Goal: Contribute content: Contribute content

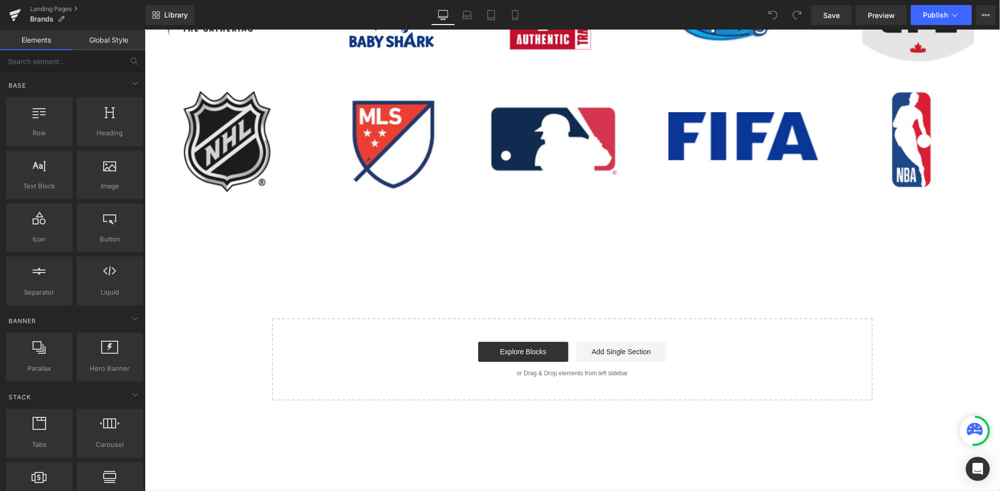
scroll to position [955, 0]
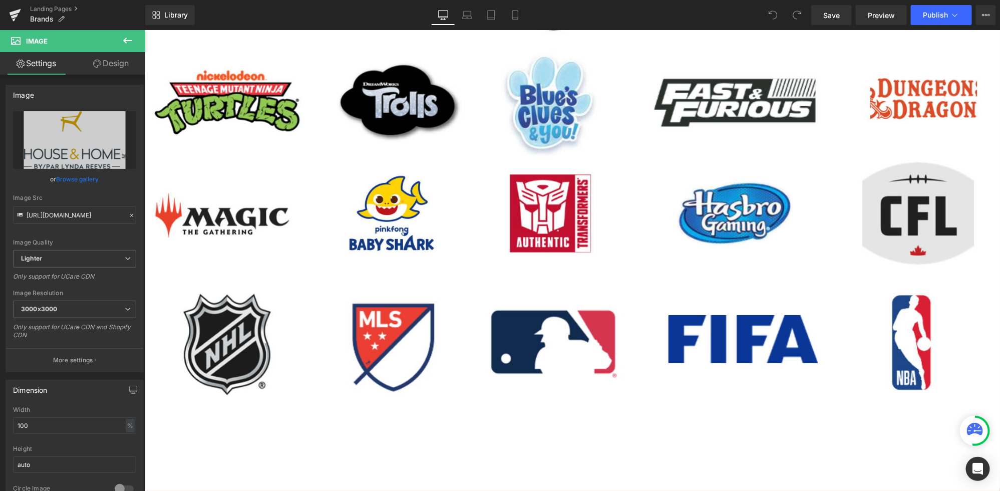
click at [131, 36] on icon at bounding box center [128, 41] width 12 height 12
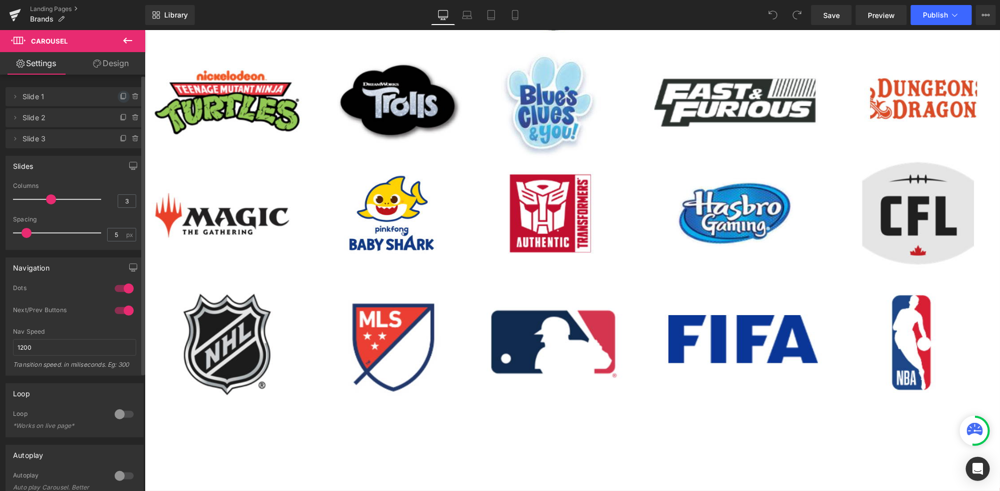
click at [120, 96] on icon at bounding box center [124, 97] width 8 height 8
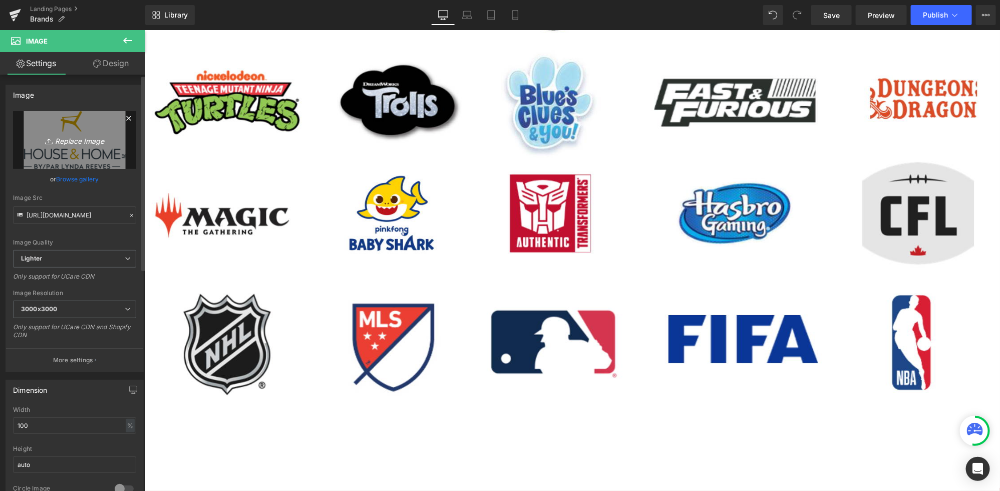
click at [89, 148] on link "Replace Image" at bounding box center [74, 140] width 123 height 58
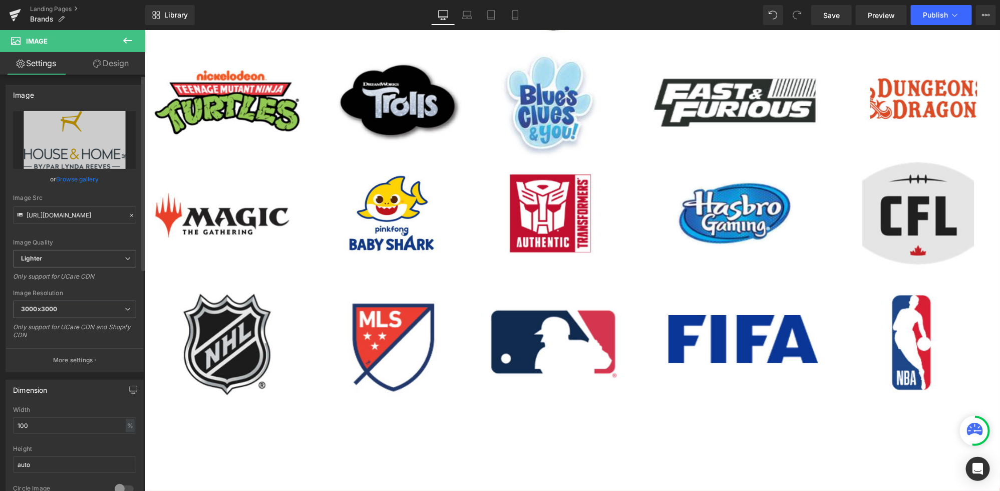
click at [73, 178] on link "Browse gallery" at bounding box center [78, 179] width 43 height 18
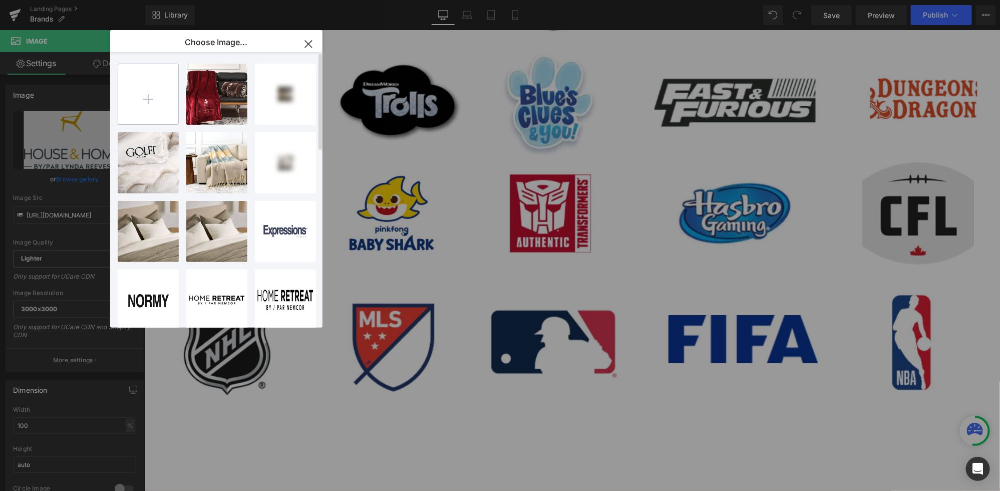
click at [151, 96] on input "file" at bounding box center [148, 94] width 60 height 60
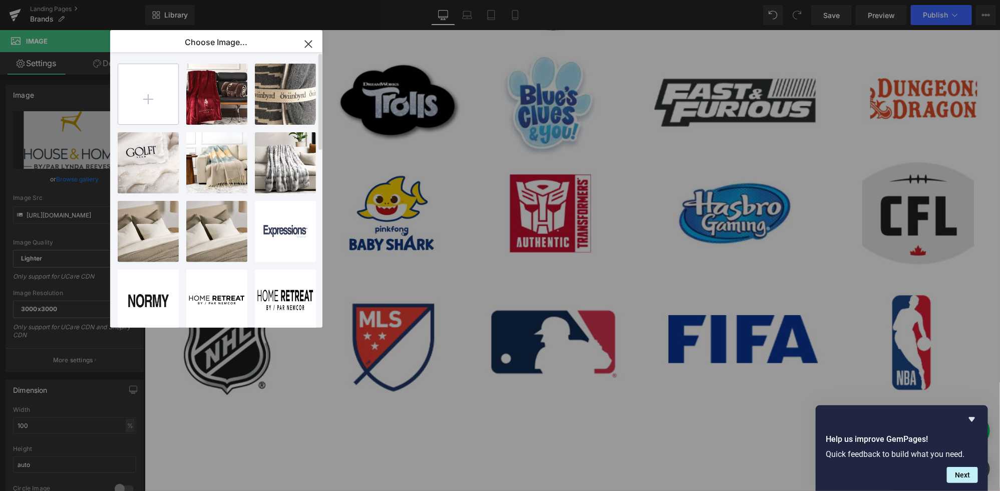
type input "C:\fakepath\NORMY (1).png"
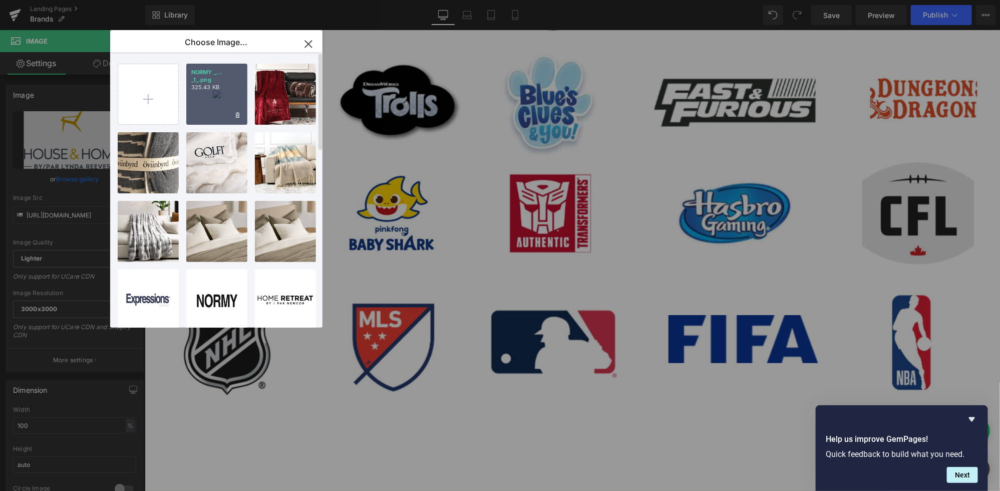
click at [215, 91] on p "325.43 KB" at bounding box center [216, 88] width 51 height 8
type input "[URL][DOMAIN_NAME]"
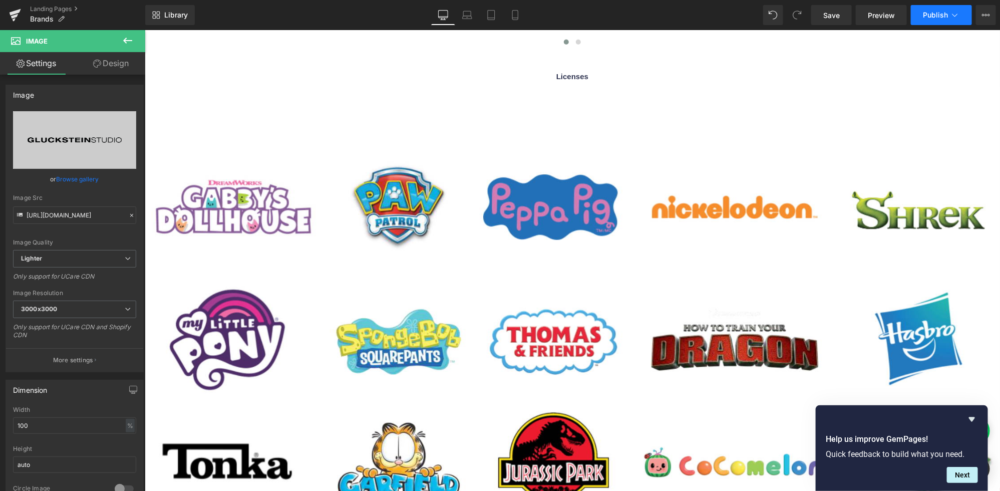
scroll to position [484, 0]
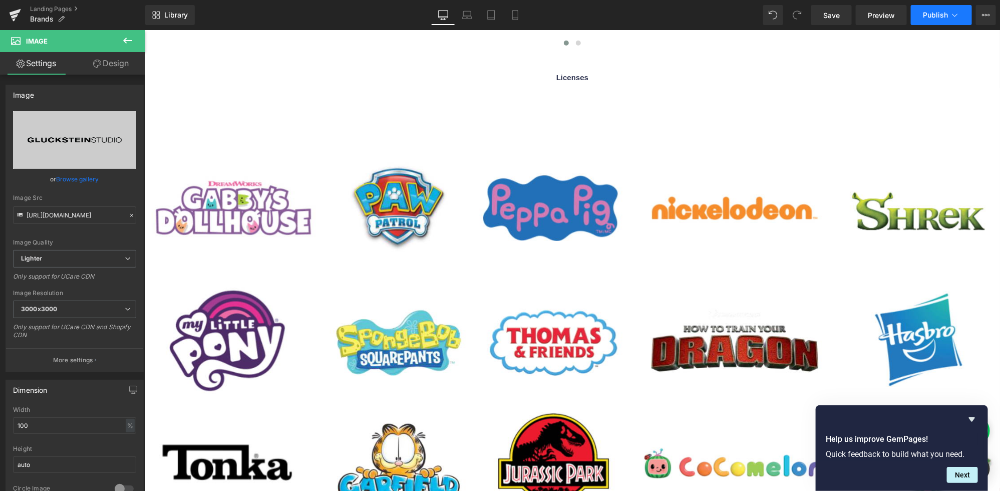
click at [953, 9] on button "Publish" at bounding box center [940, 15] width 61 height 20
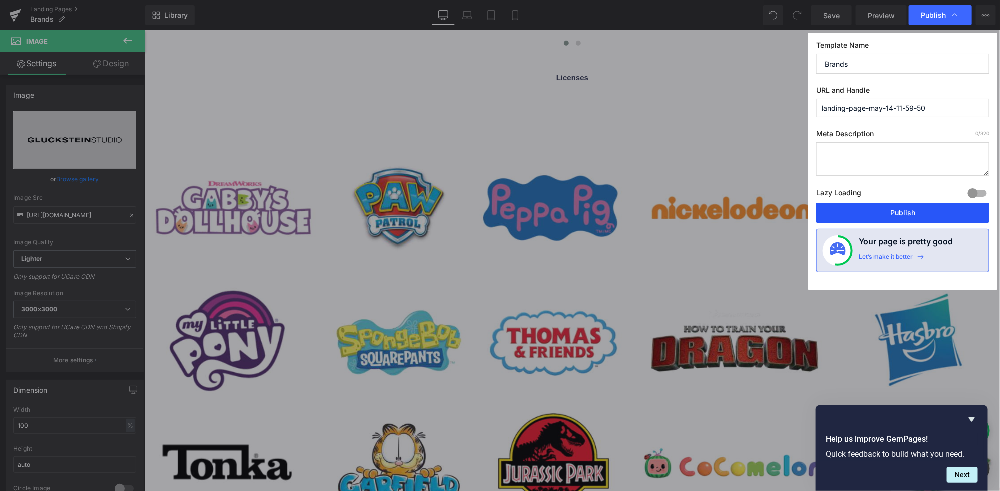
click at [875, 214] on button "Publish" at bounding box center [902, 213] width 173 height 20
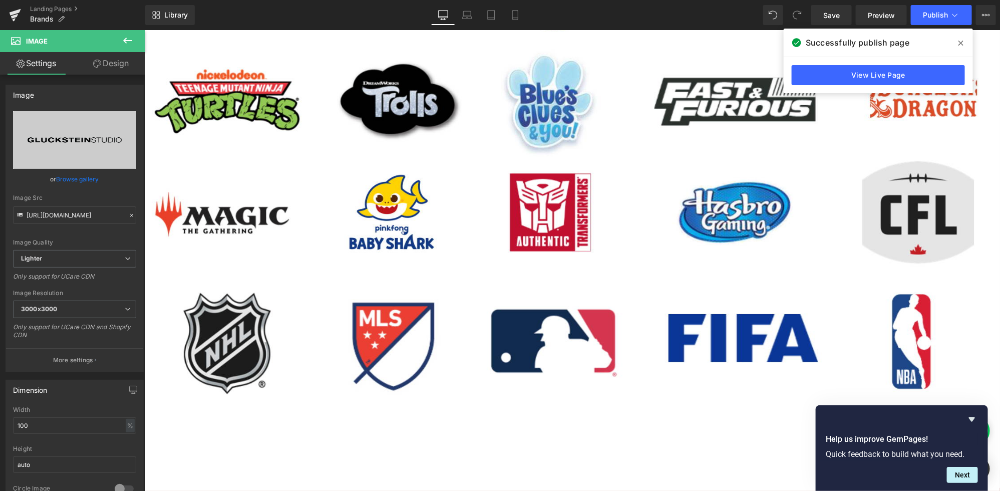
scroll to position [958, 0]
